Goal: Task Accomplishment & Management: Manage account settings

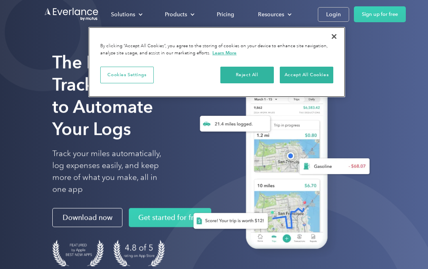
click at [311, 72] on button "Accept All Cookies" at bounding box center [307, 75] width 54 height 17
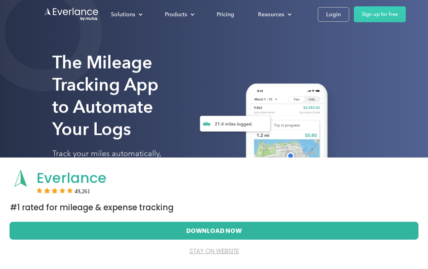
click at [328, 19] on link "Login" at bounding box center [333, 14] width 31 height 15
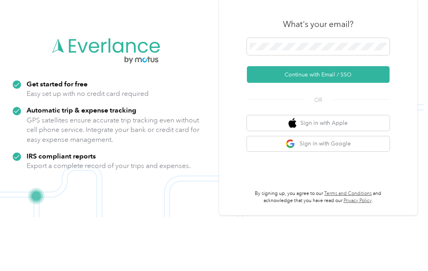
click at [369, 120] on button "Continue with Email / SSO" at bounding box center [318, 128] width 143 height 17
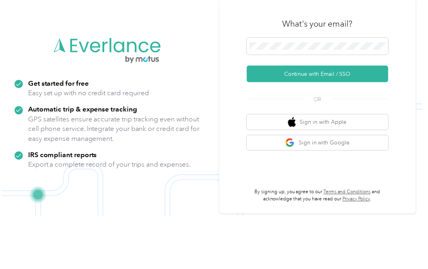
scroll to position [25, 0]
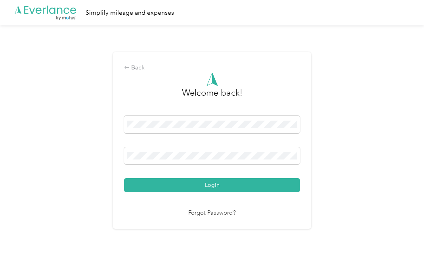
click at [294, 184] on button "Login" at bounding box center [212, 185] width 176 height 14
